Goal: Task Accomplishment & Management: Manage account settings

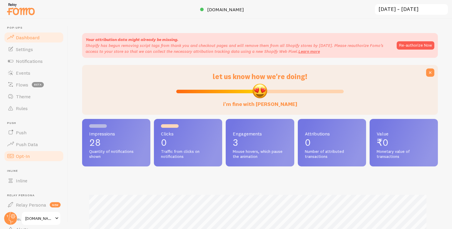
scroll to position [51, 0]
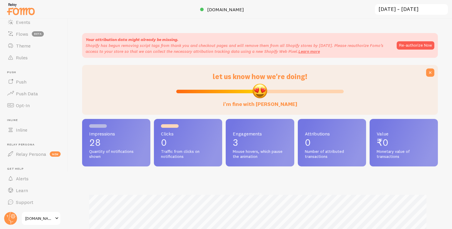
click at [47, 219] on span "[DOMAIN_NAME]" at bounding box center [39, 217] width 28 height 7
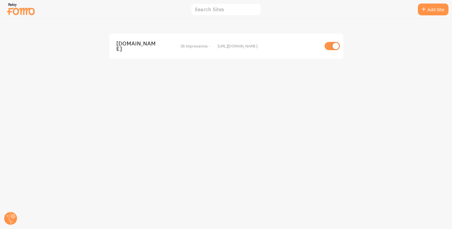
click at [328, 44] on input "checkbox" at bounding box center [332, 46] width 15 height 8
checkbox input "false"
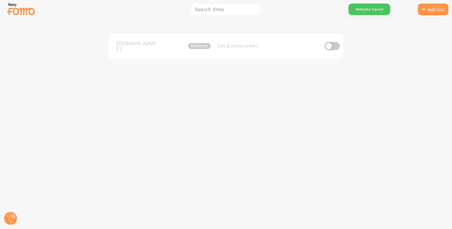
click at [372, 9] on div "Website Saved" at bounding box center [370, 9] width 42 height 11
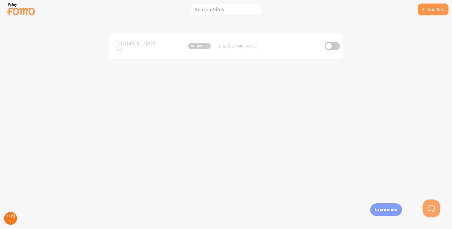
click at [6, 219] on circle at bounding box center [10, 217] width 13 height 13
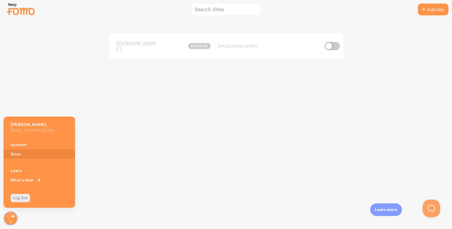
click at [91, 105] on div "chapnchic.com disabled https://www.chapnchic.com" at bounding box center [226, 124] width 452 height 210
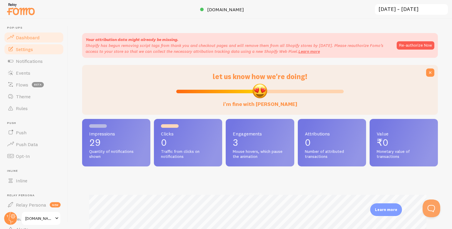
click at [35, 48] on link "Settings" at bounding box center [34, 49] width 61 height 12
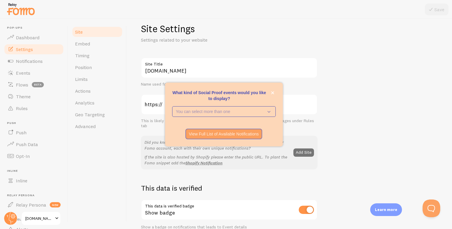
scroll to position [6, 0]
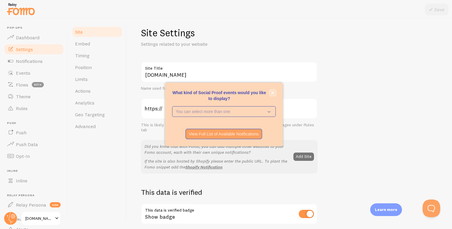
click at [273, 91] on icon "close," at bounding box center [272, 92] width 3 height 3
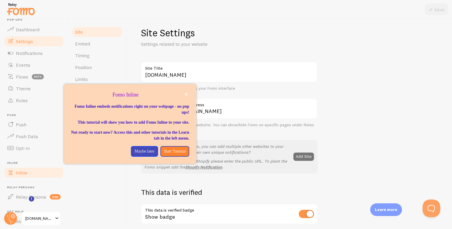
scroll to position [0, 0]
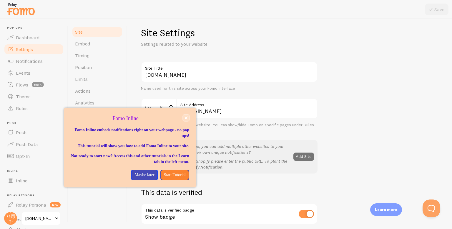
click at [185, 117] on icon "close," at bounding box center [186, 117] width 3 height 3
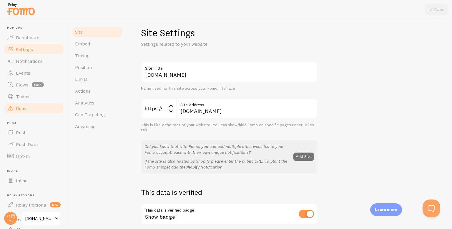
click at [29, 106] on link "Rules" at bounding box center [34, 108] width 61 height 12
